Goal: Task Accomplishment & Management: Use online tool/utility

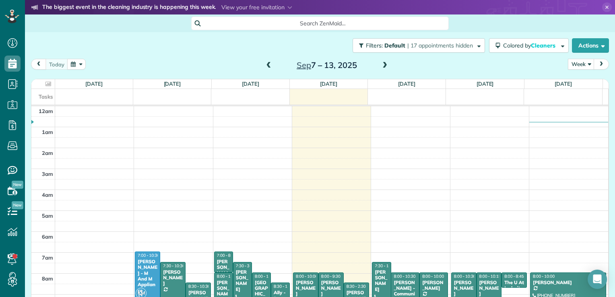
scroll to position [146, 0]
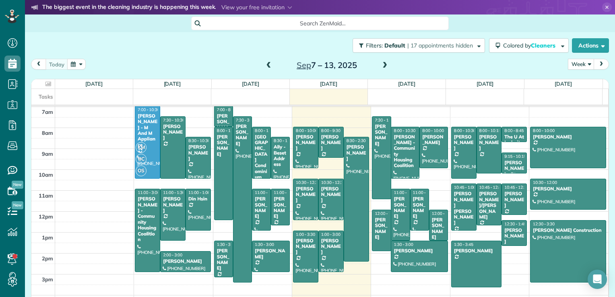
click at [381, 62] on span at bounding box center [385, 65] width 9 height 7
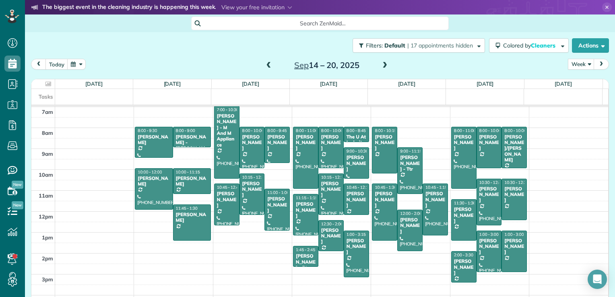
click at [267, 66] on span at bounding box center [269, 65] width 9 height 7
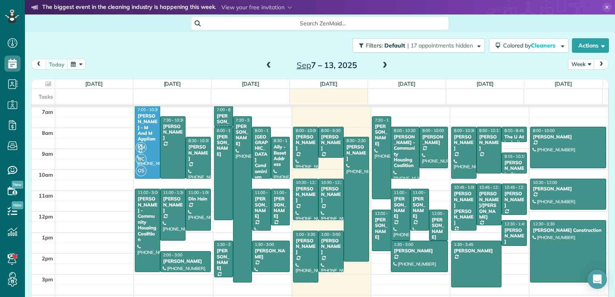
click at [265, 67] on span at bounding box center [269, 65] width 9 height 7
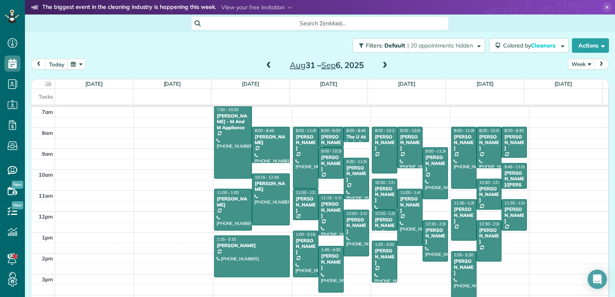
click at [265, 67] on span at bounding box center [269, 65] width 9 height 7
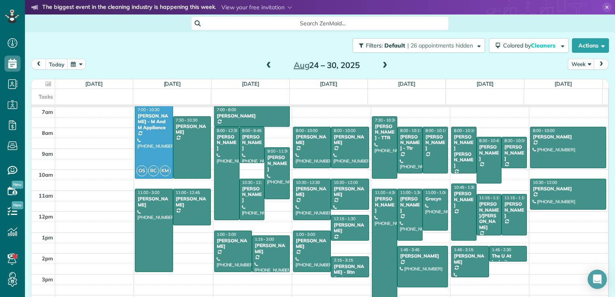
click at [381, 66] on span at bounding box center [385, 65] width 9 height 7
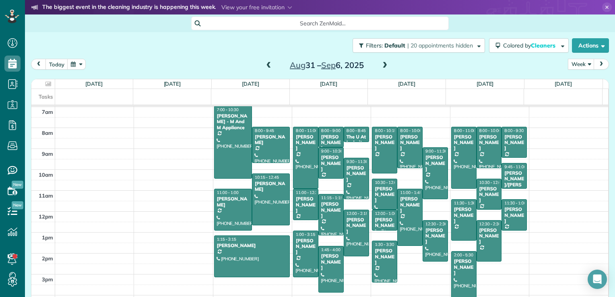
click at [381, 65] on span at bounding box center [385, 65] width 9 height 7
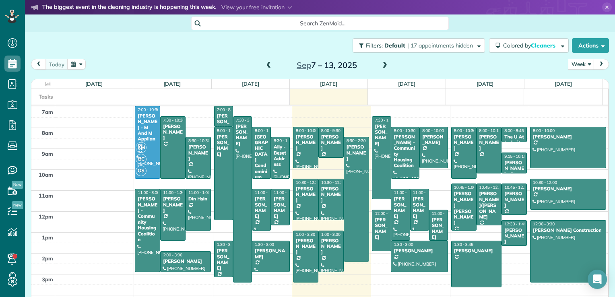
click at [265, 65] on span at bounding box center [269, 65] width 9 height 7
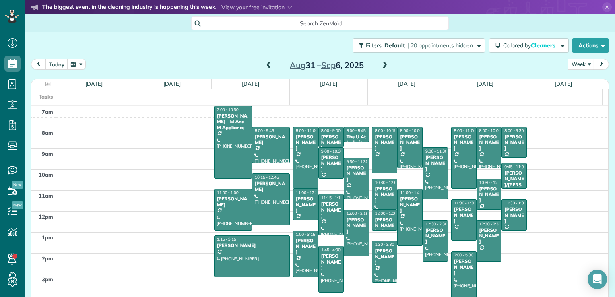
click at [381, 63] on span at bounding box center [385, 65] width 9 height 7
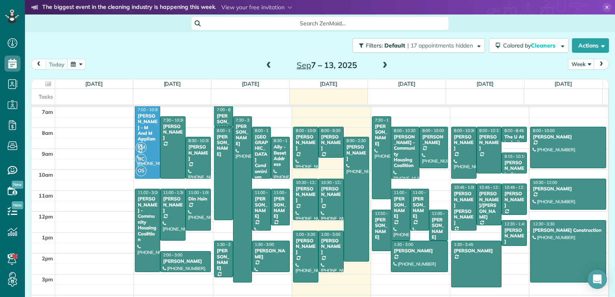
click at [265, 68] on span at bounding box center [269, 65] width 9 height 7
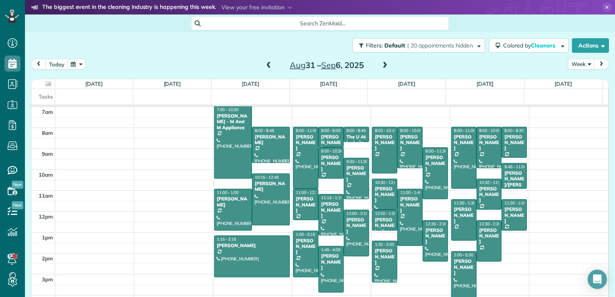
click at [382, 65] on span at bounding box center [385, 65] width 9 height 7
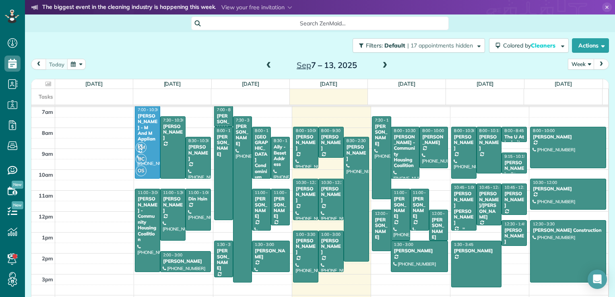
click at [454, 188] on span "10:45 - 1:00" at bounding box center [465, 187] width 22 height 5
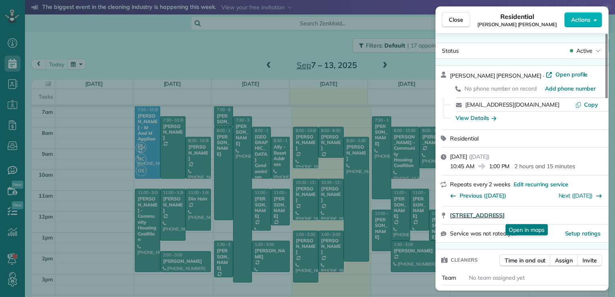
drag, startPoint x: 449, startPoint y: 217, endPoint x: 563, endPoint y: 215, distance: 113.6
click at [563, 215] on div "[STREET_ADDRESS] Open in maps Open in maps" at bounding box center [522, 216] width 173 height 18
click at [449, 23] on span "Close" at bounding box center [456, 20] width 14 height 8
